Goal: Navigation & Orientation: Understand site structure

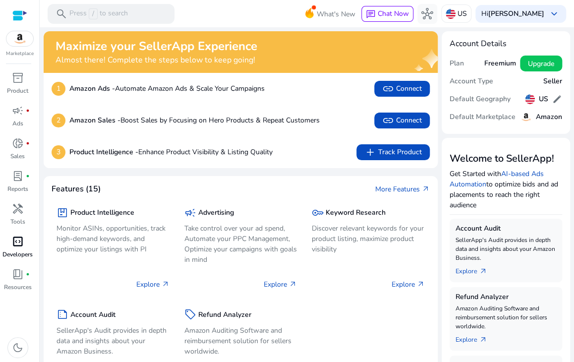
click at [16, 244] on span "code_blocks" at bounding box center [18, 241] width 12 height 12
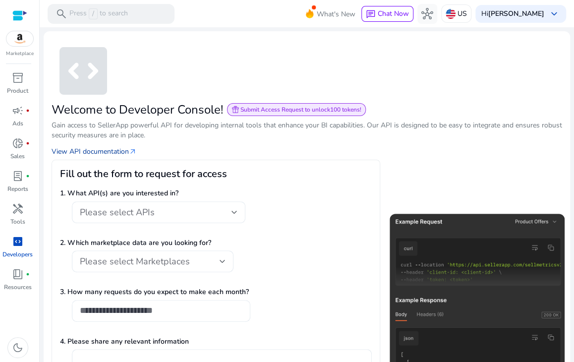
click at [89, 153] on link "View API documentation arrow_outward" at bounding box center [94, 151] width 85 height 10
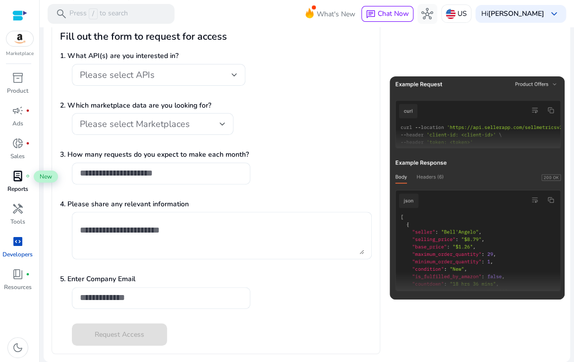
click at [22, 173] on span "lab_profile" at bounding box center [18, 176] width 12 height 12
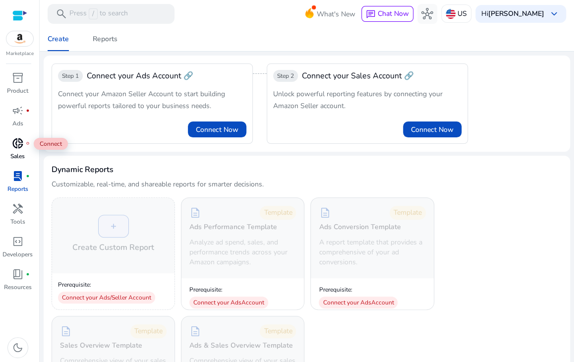
click at [10, 153] on p "Sales" at bounding box center [17, 156] width 14 height 9
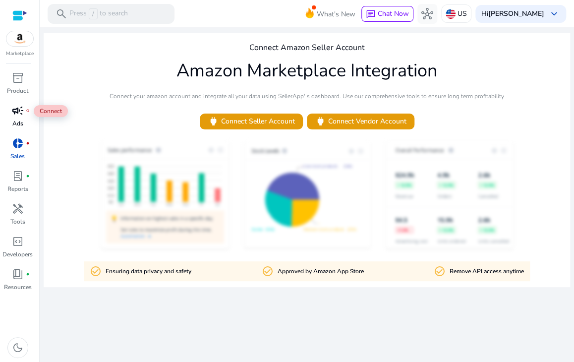
click at [16, 112] on span "campaign" at bounding box center [18, 111] width 12 height 12
